Goal: Information Seeking & Learning: Learn about a topic

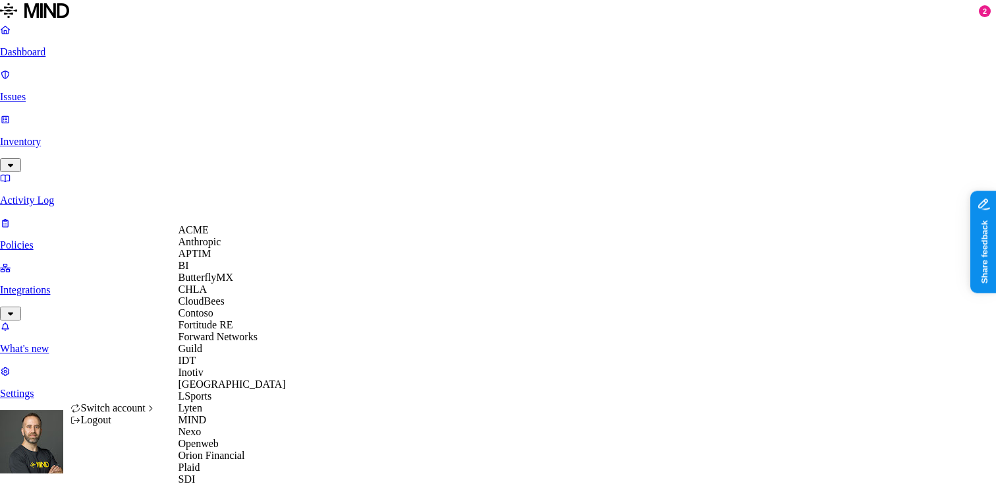
click at [219, 236] on div "ACME" at bounding box center [243, 230] width 128 height 12
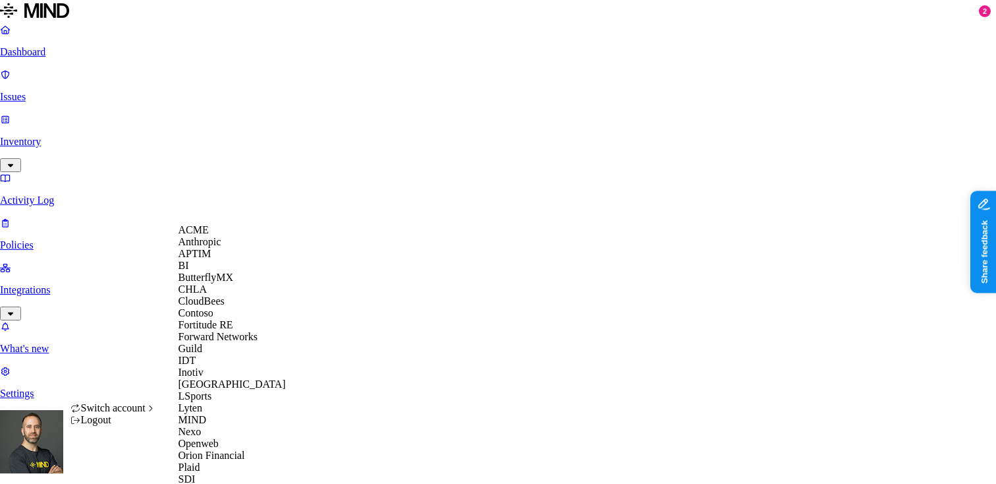
click at [225, 306] on span "CloudBees" at bounding box center [202, 300] width 46 height 11
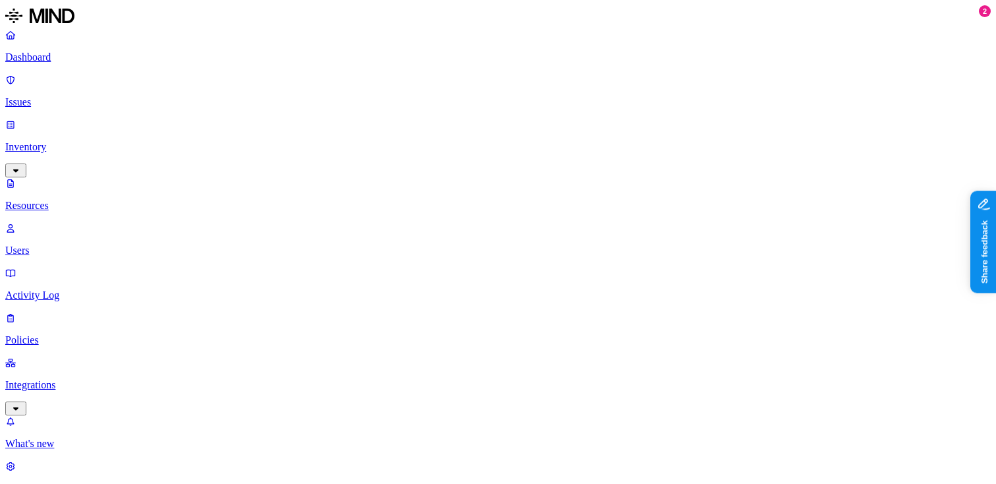
scroll to position [188, 0]
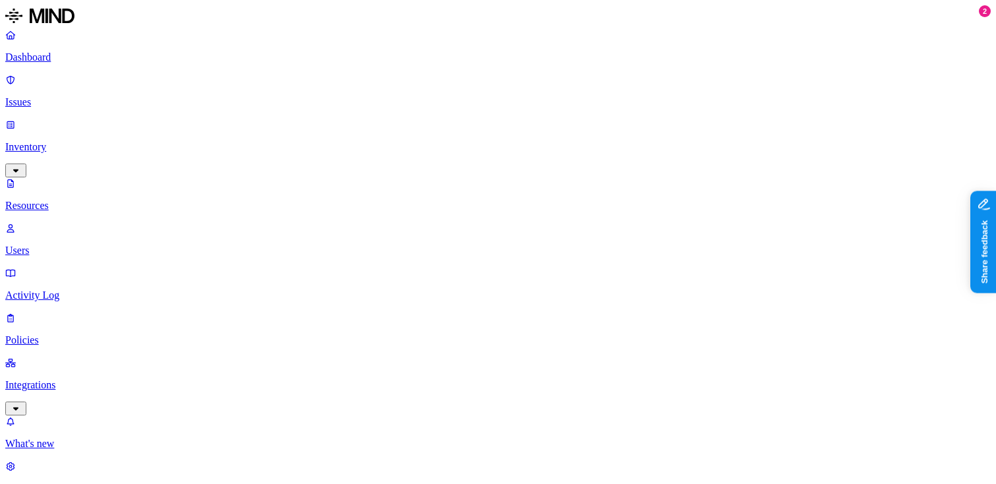
click at [80, 244] on p "Users" at bounding box center [498, 250] width 986 height 12
click at [366, 103] on div "External" at bounding box center [430, 98] width 128 height 12
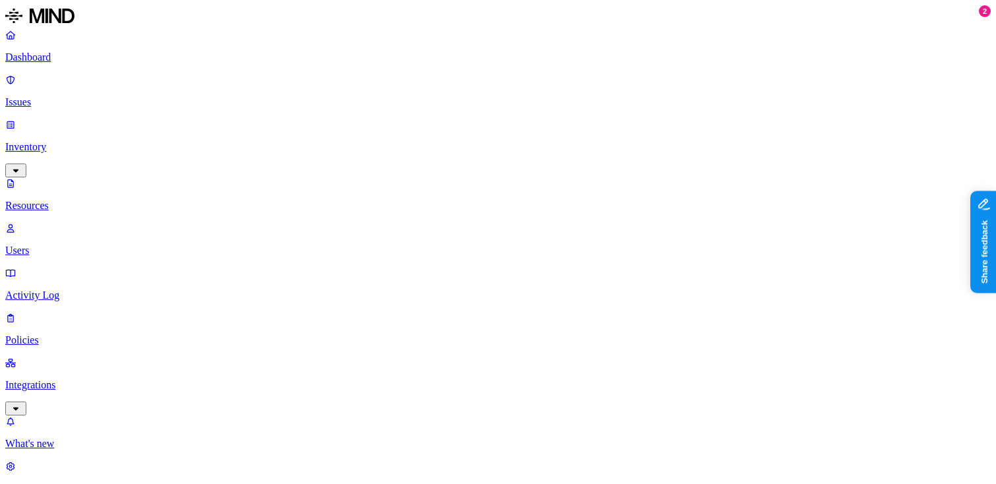
click at [57, 53] on p "Dashboard" at bounding box center [498, 57] width 986 height 12
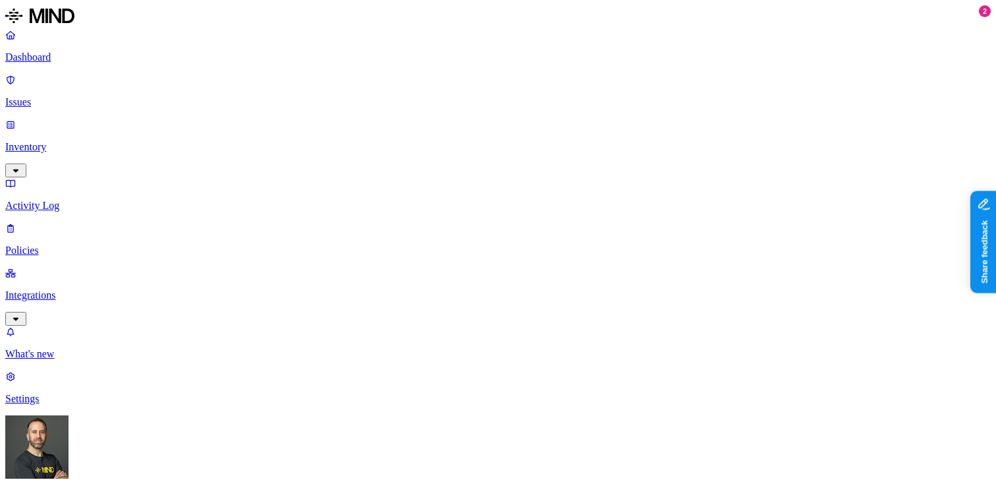
click at [103, 141] on p "Inventory" at bounding box center [498, 147] width 986 height 12
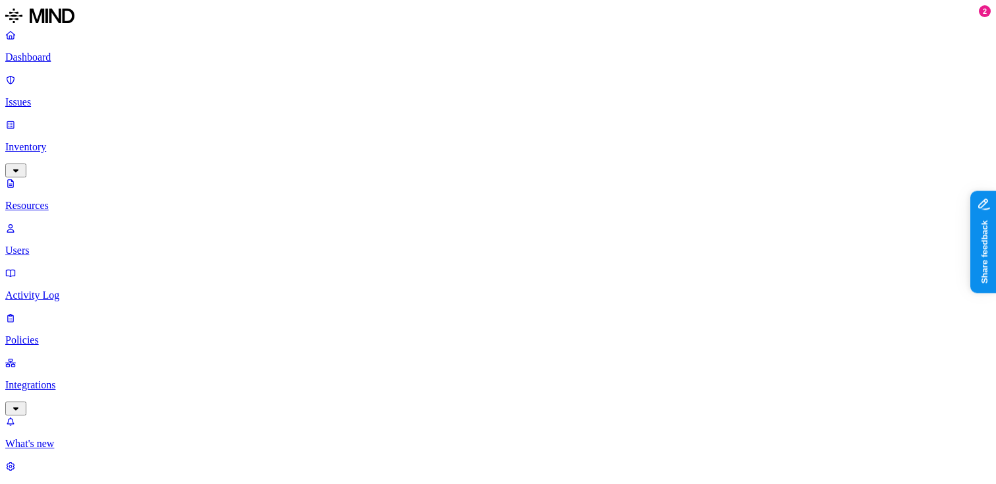
click at [89, 244] on p "Users" at bounding box center [498, 250] width 986 height 12
click at [366, 103] on div "External" at bounding box center [430, 98] width 128 height 12
click at [76, 334] on p "Policies" at bounding box center [498, 340] width 986 height 12
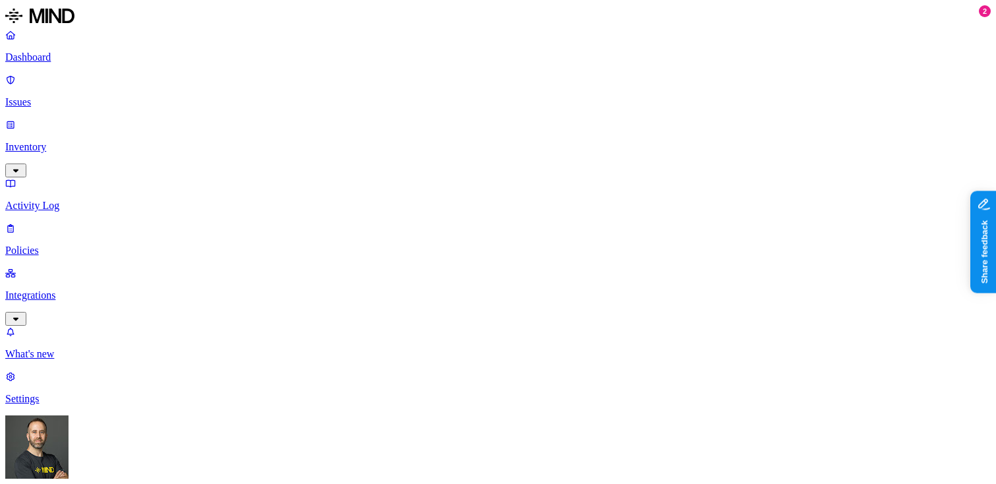
click at [103, 96] on p "Issues" at bounding box center [498, 102] width 986 height 12
drag, startPoint x: 774, startPoint y: 104, endPoint x: 806, endPoint y: 105, distance: 32.3
click at [59, 61] on p "Dashboard" at bounding box center [498, 57] width 986 height 12
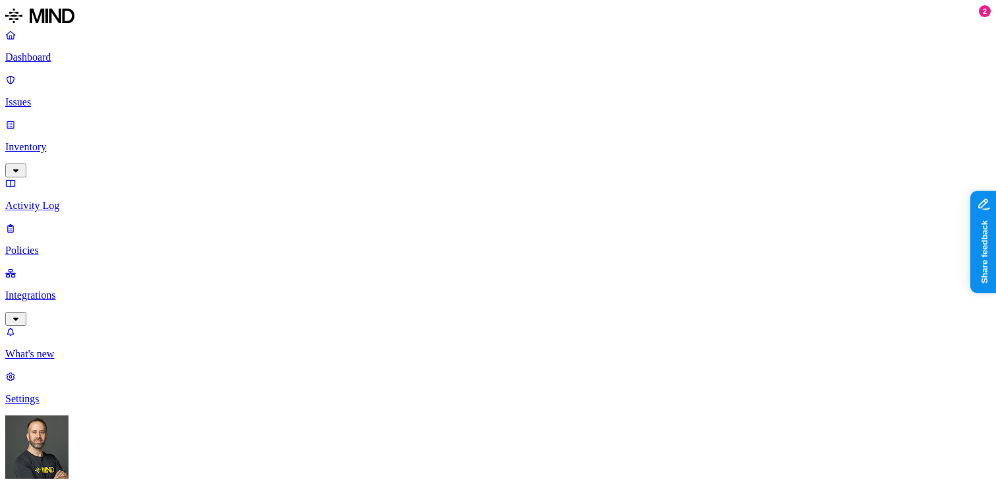
click at [74, 55] on p "Dashboard" at bounding box center [498, 57] width 986 height 12
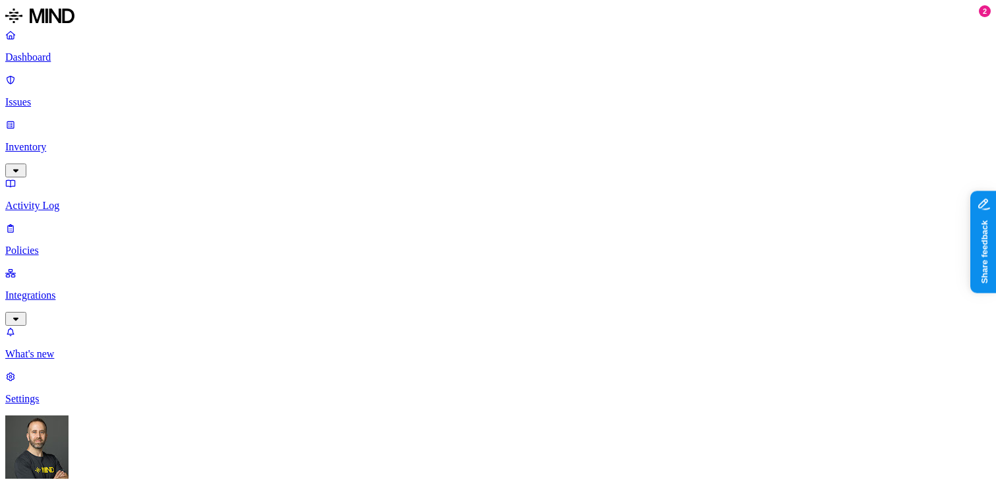
click at [67, 60] on p "Dashboard" at bounding box center [498, 57] width 986 height 12
click at [76, 141] on p "Inventory" at bounding box center [498, 147] width 986 height 12
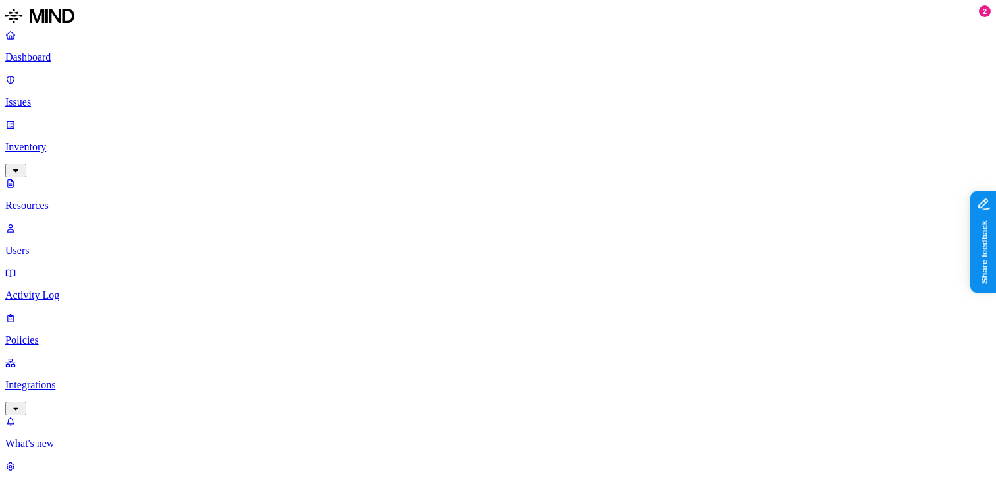
click at [66, 244] on p "Users" at bounding box center [498, 250] width 986 height 12
click at [368, 103] on div "External" at bounding box center [430, 98] width 128 height 12
click at [74, 96] on p "Issues" at bounding box center [498, 102] width 986 height 12
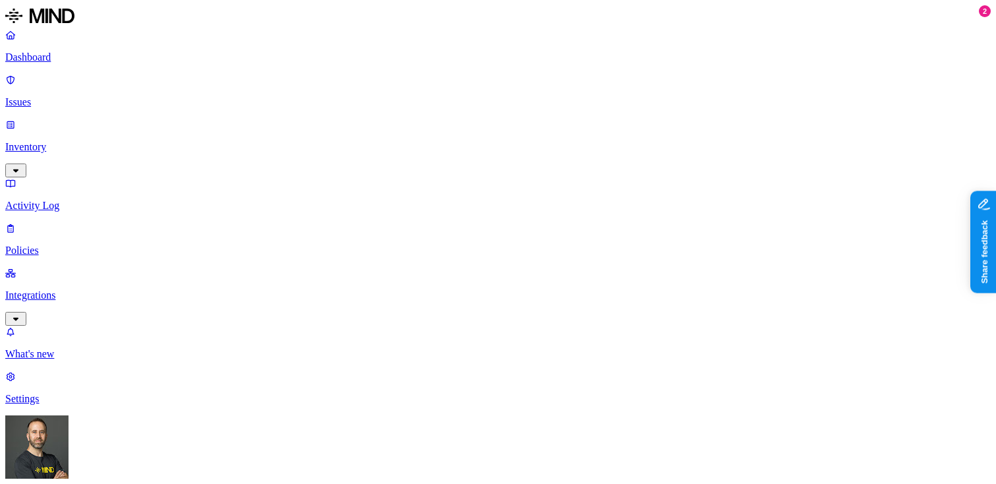
drag, startPoint x: 777, startPoint y: 107, endPoint x: 792, endPoint y: 111, distance: 15.8
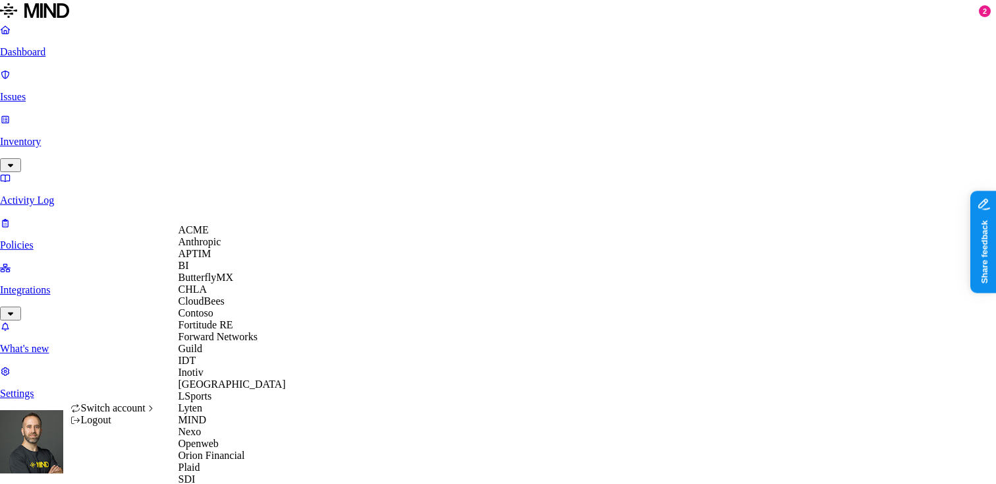
scroll to position [464, 0]
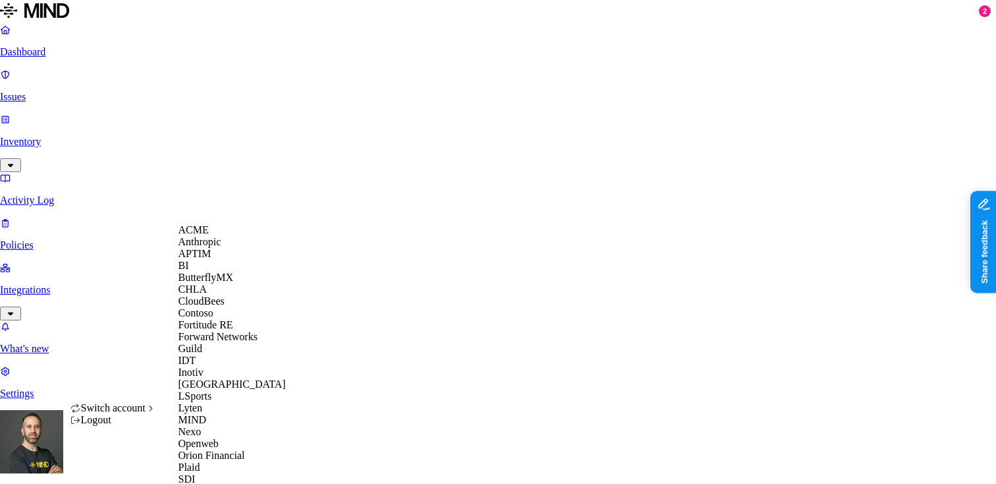
scroll to position [464, 0]
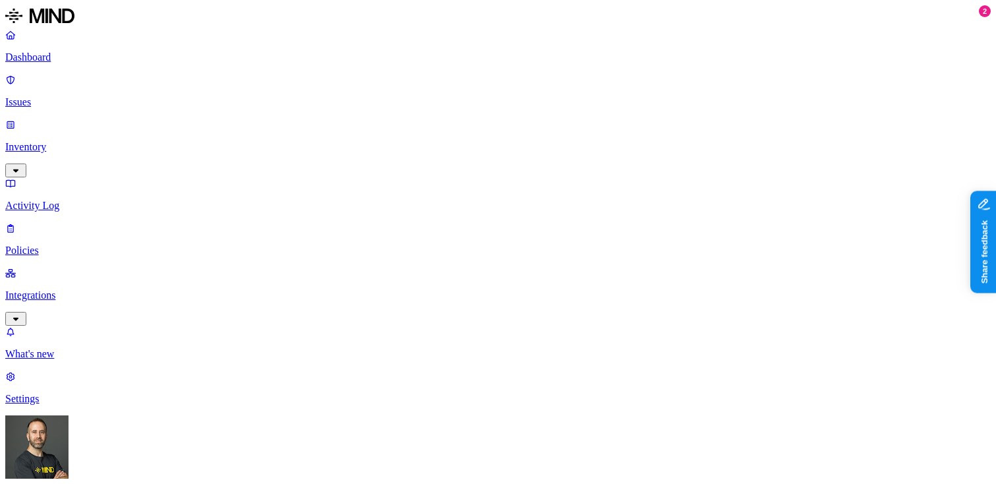
scroll to position [0, 318]
drag, startPoint x: 786, startPoint y: 105, endPoint x: 818, endPoint y: 101, distance: 31.9
drag, startPoint x: 825, startPoint y: 111, endPoint x: 817, endPoint y: 113, distance: 9.0
